Goal: Task Accomplishment & Management: Use online tool/utility

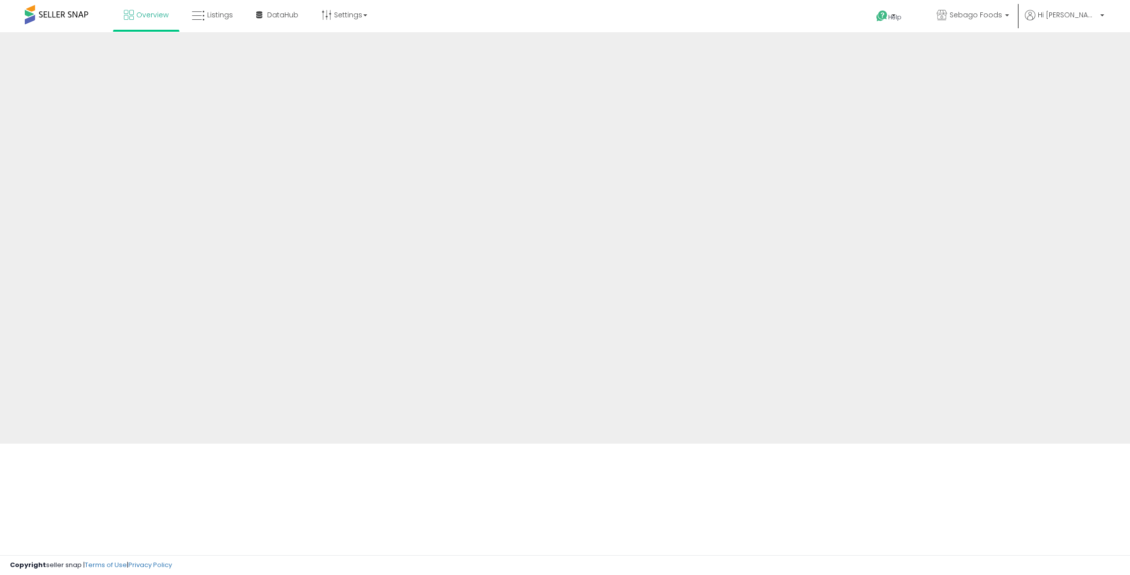
click at [632, 17] on div "Overview Listings" at bounding box center [367, 21] width 749 height 42
click at [225, 21] on link "Listings" at bounding box center [212, 15] width 56 height 30
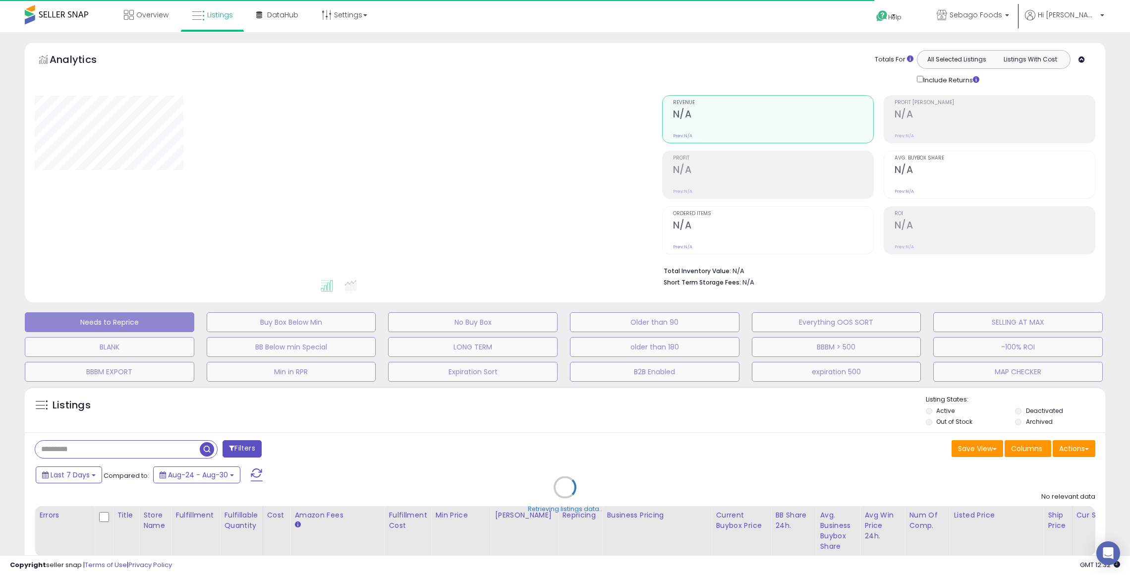
scroll to position [387, 0]
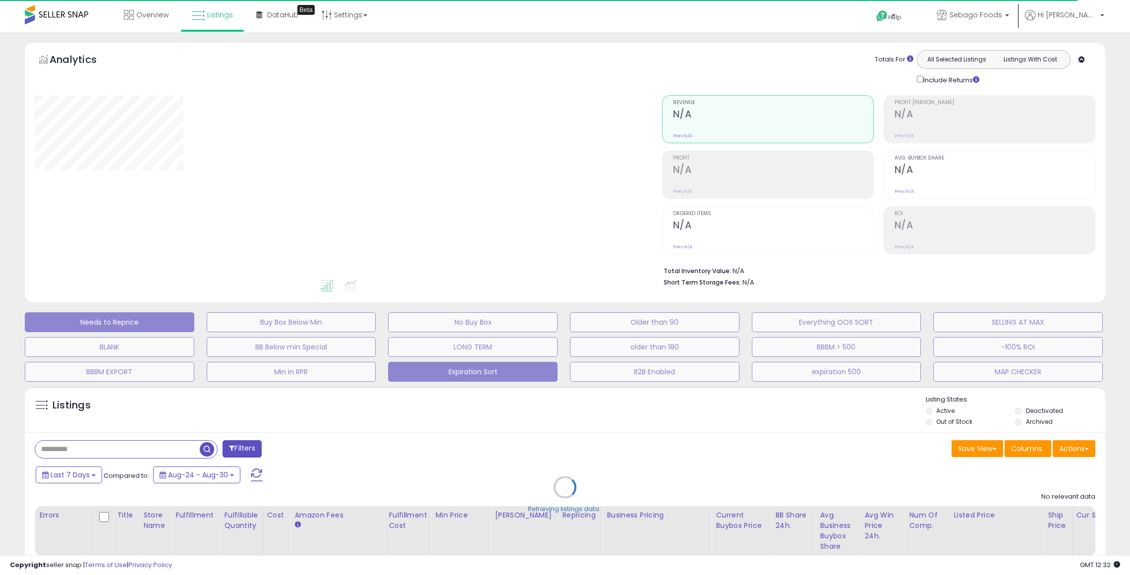
select select "**"
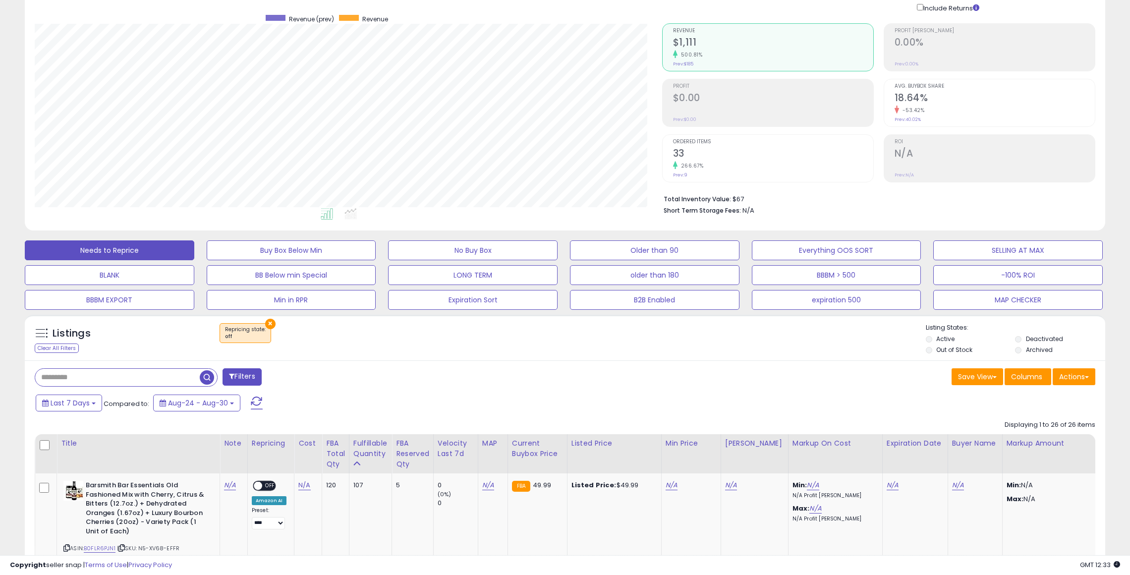
scroll to position [0, 0]
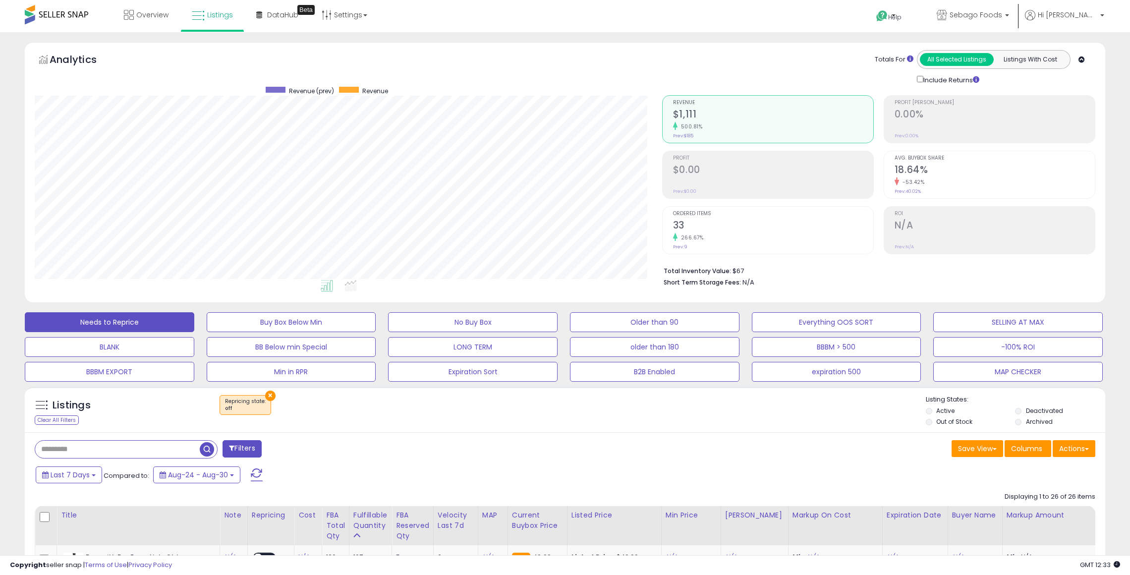
click at [268, 394] on button "×" at bounding box center [270, 396] width 10 height 10
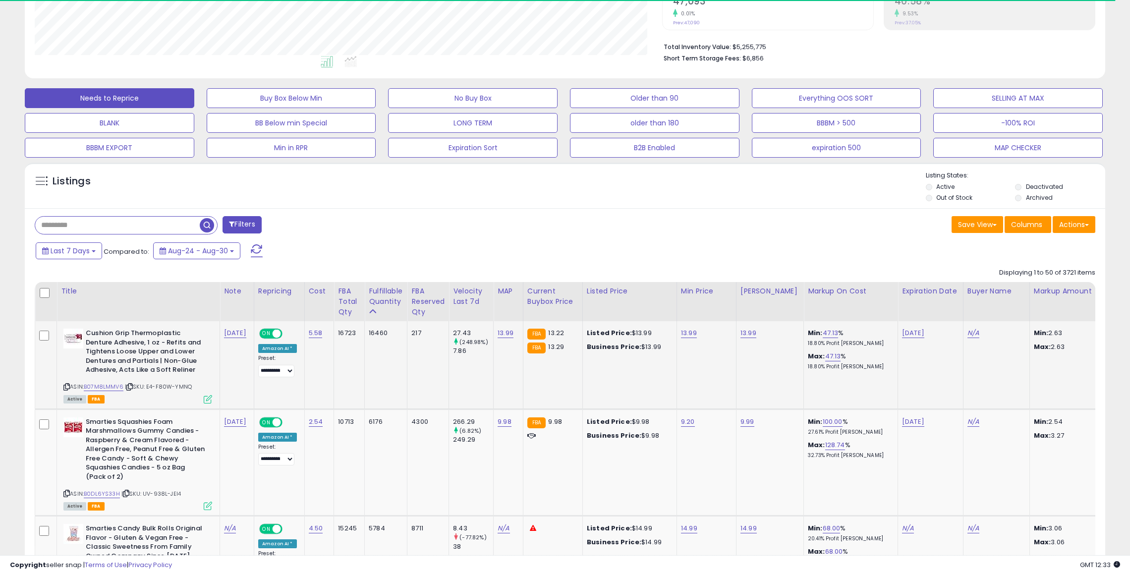
scroll to position [264, 0]
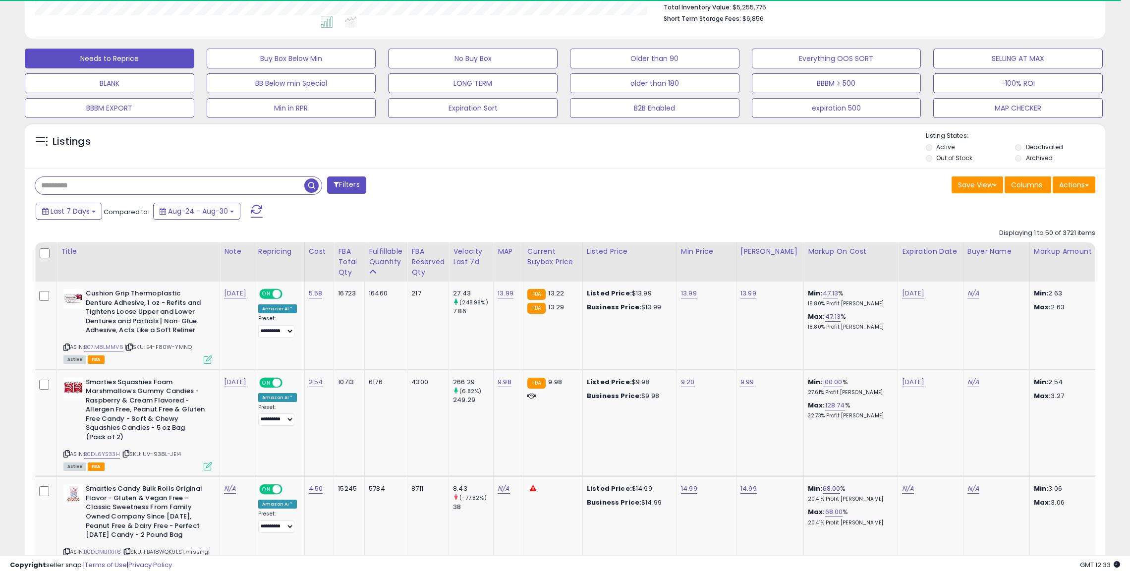
click at [184, 187] on input "text" at bounding box center [169, 185] width 269 height 17
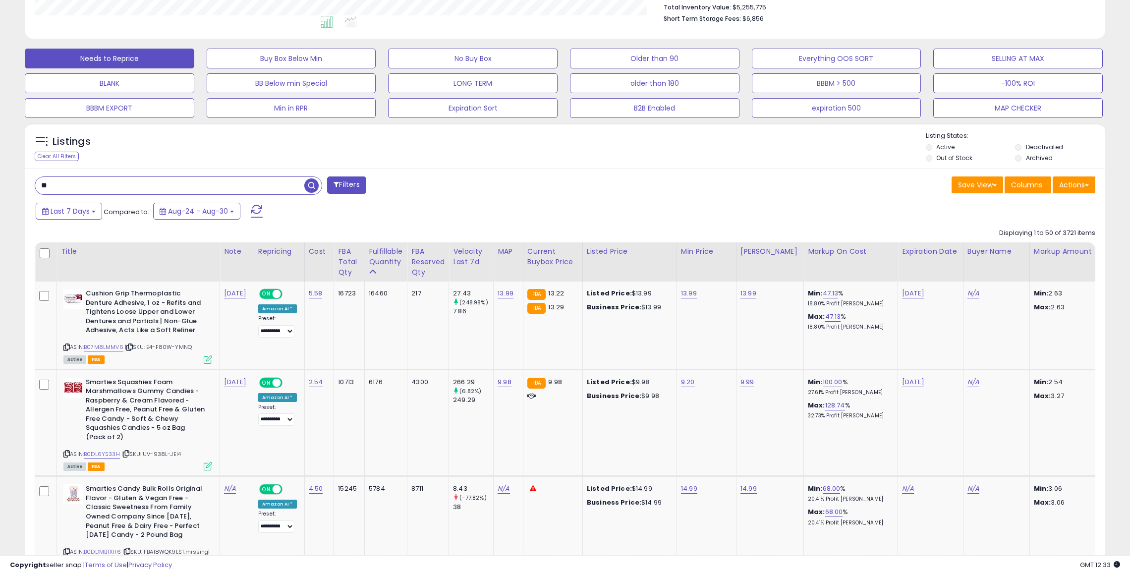
type input "*"
type input "**********"
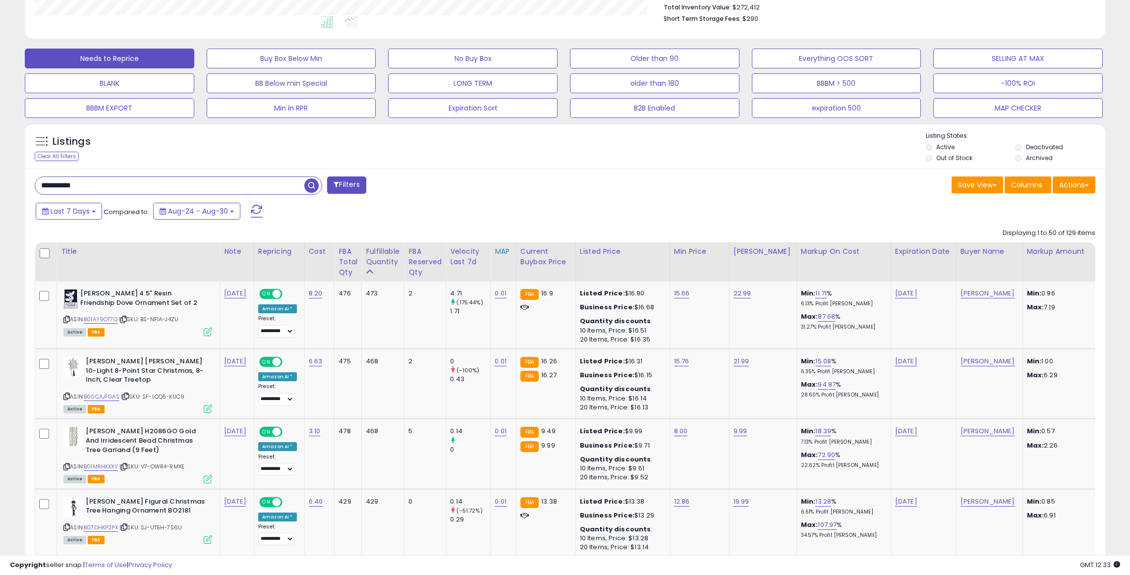
click at [495, 251] on div "MAP" at bounding box center [503, 251] width 17 height 10
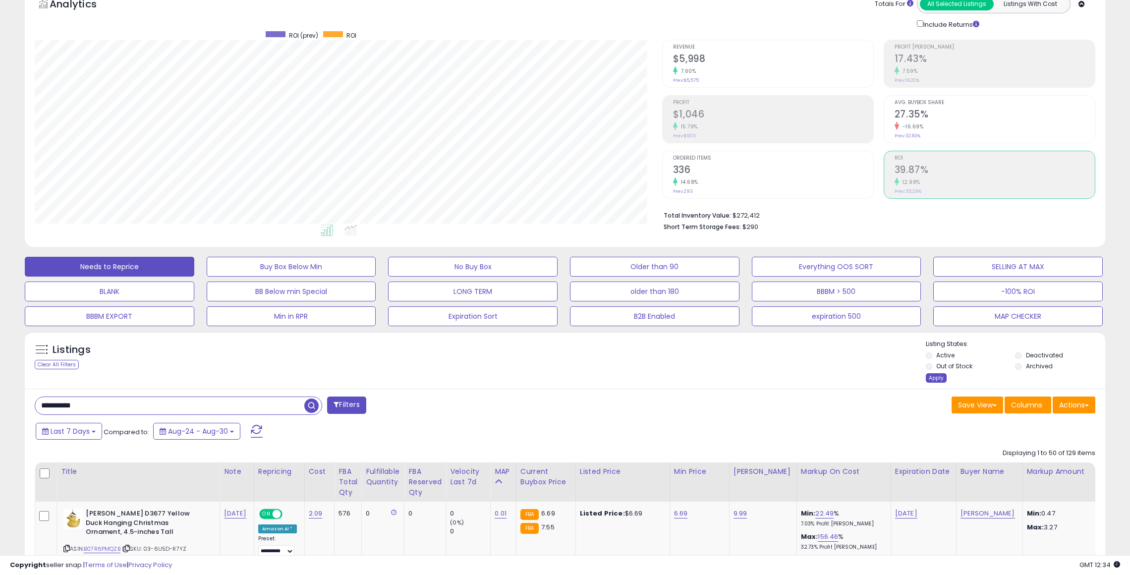
click at [934, 378] on div "Apply" at bounding box center [936, 377] width 21 height 9
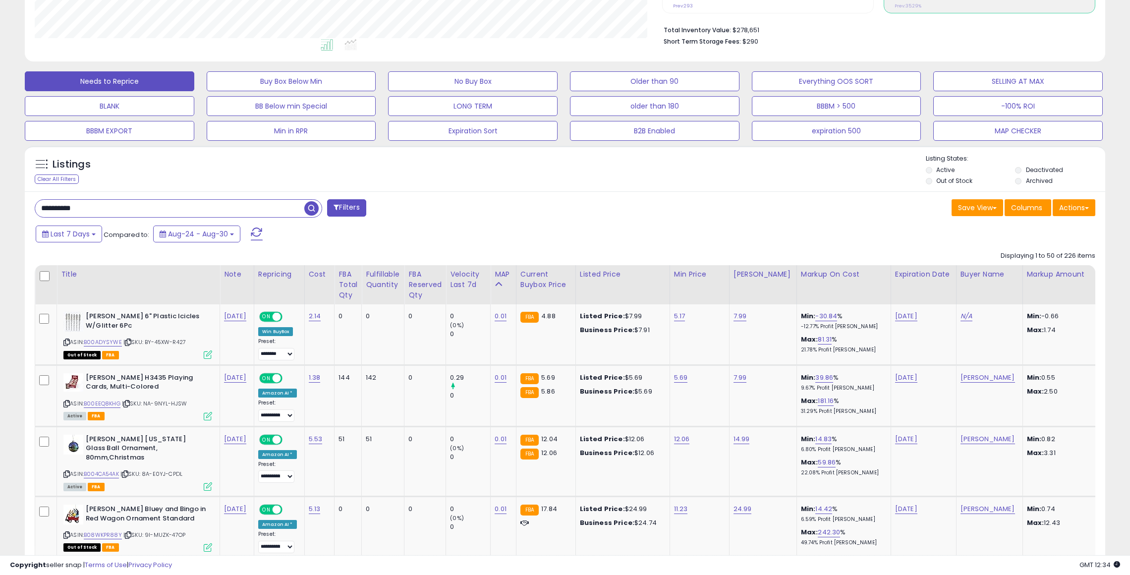
scroll to position [321, 0]
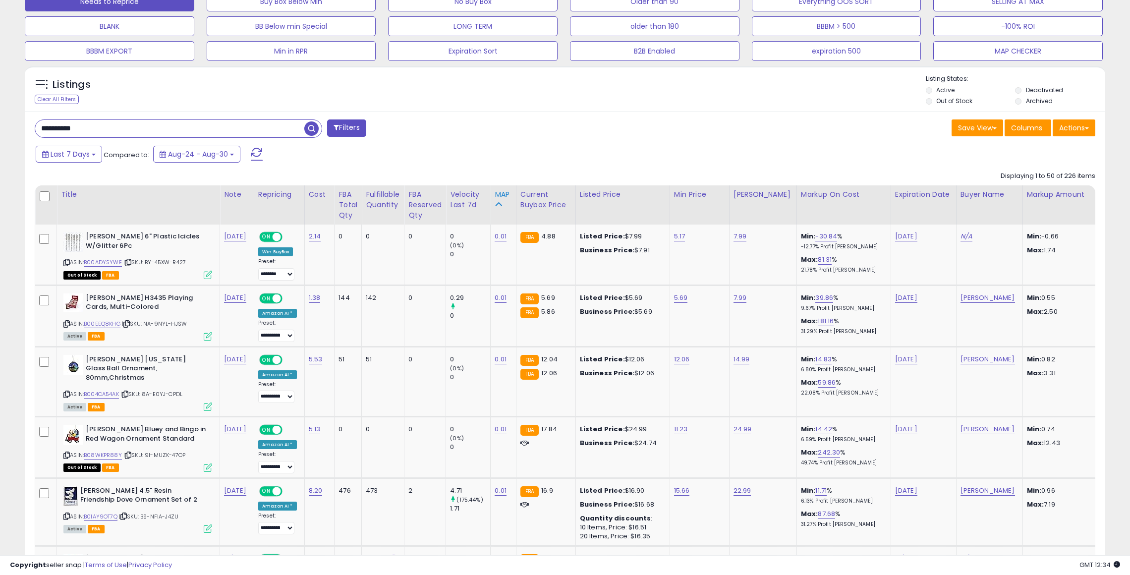
click at [495, 197] on div "MAP" at bounding box center [503, 194] width 17 height 10
